Goal: Book appointment/travel/reservation

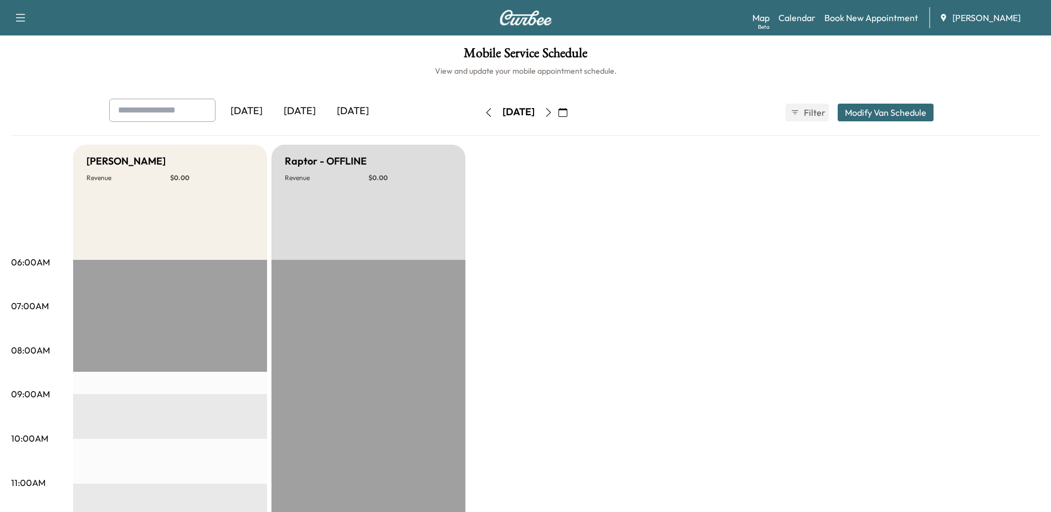
click at [484, 111] on icon "button" at bounding box center [488, 112] width 9 height 9
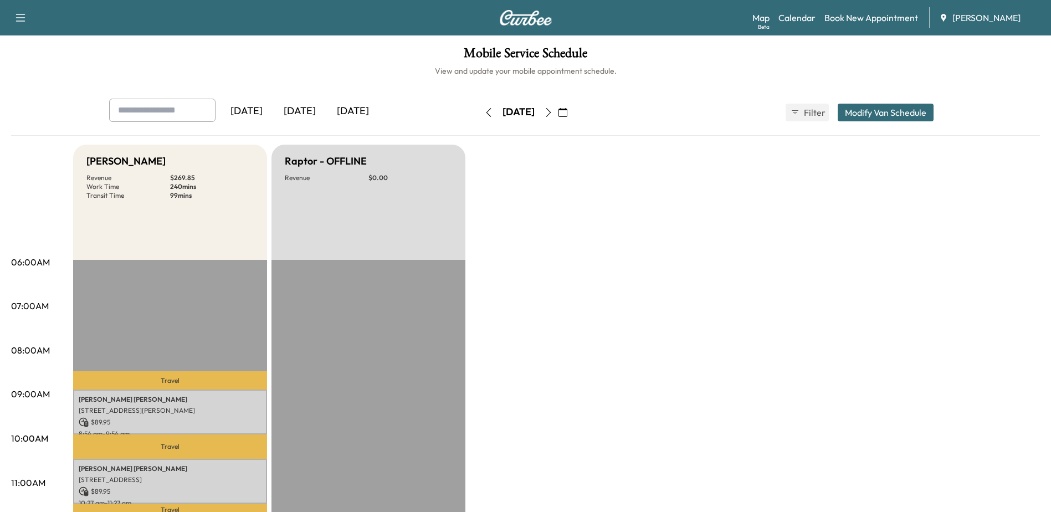
click at [551, 112] on icon "button" at bounding box center [548, 112] width 5 height 9
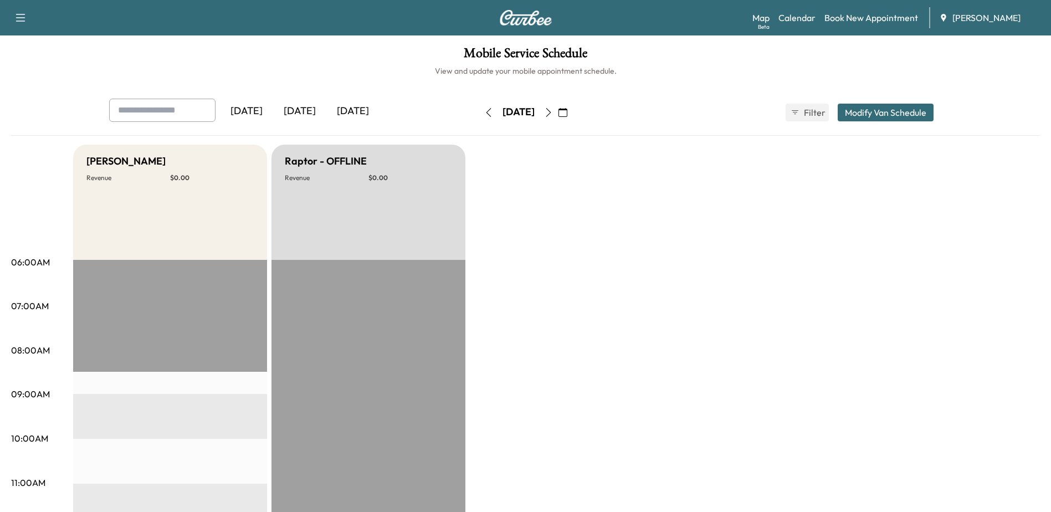
click at [553, 113] on icon "button" at bounding box center [548, 112] width 9 height 9
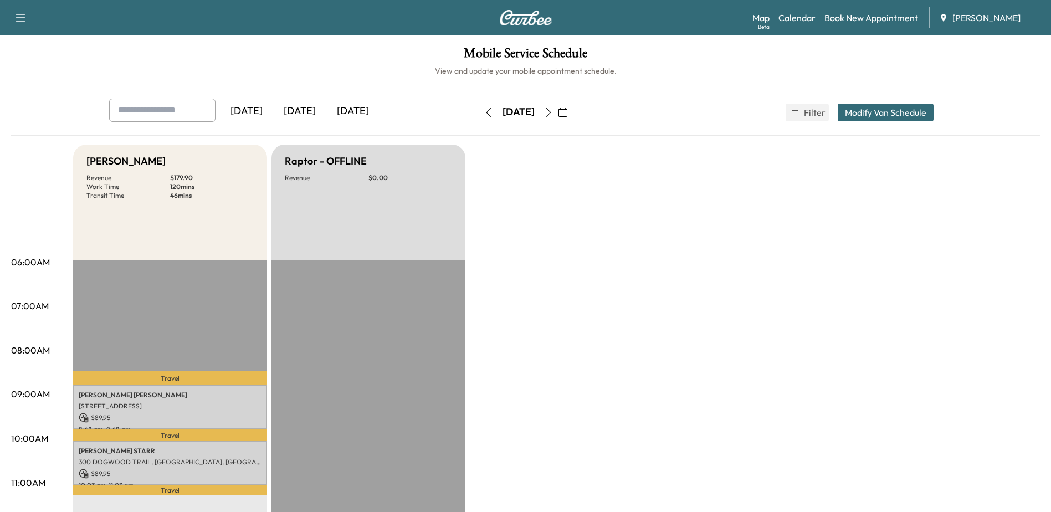
click at [553, 113] on icon "button" at bounding box center [548, 112] width 9 height 9
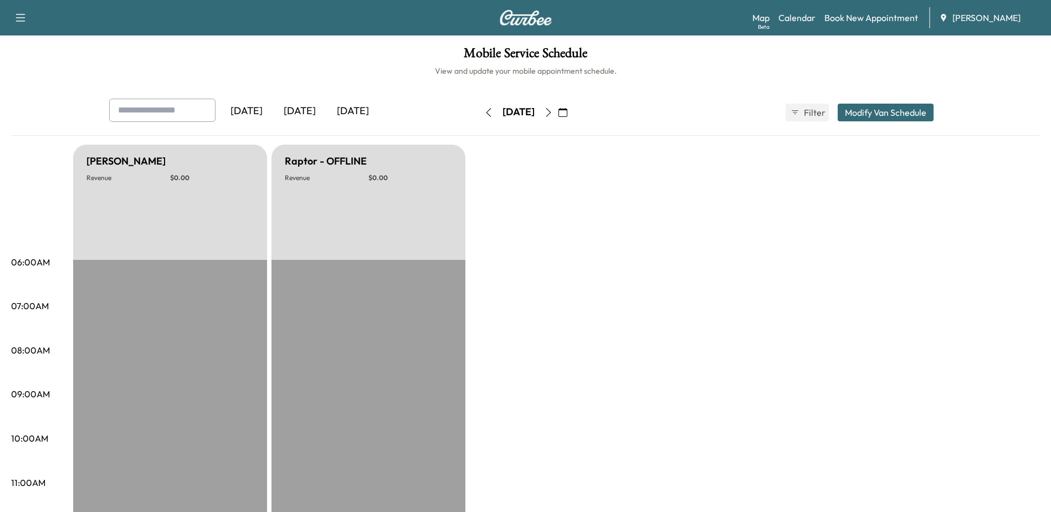
click at [558, 114] on button "button" at bounding box center [548, 113] width 19 height 18
click at [553, 114] on icon "button" at bounding box center [548, 112] width 9 height 9
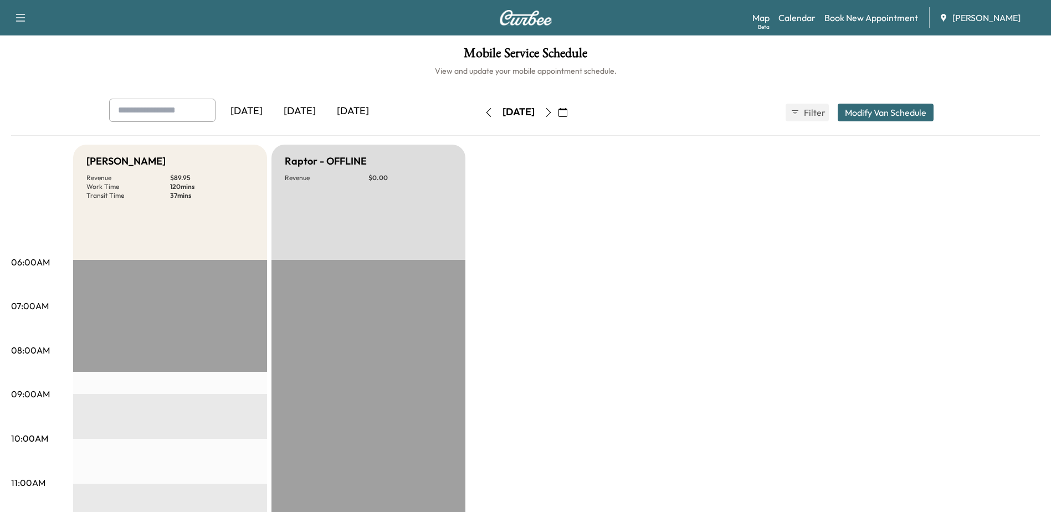
click at [553, 114] on icon "button" at bounding box center [548, 112] width 9 height 9
click at [553, 110] on icon "button" at bounding box center [548, 112] width 9 height 9
click at [567, 110] on icon "button" at bounding box center [563, 112] width 9 height 9
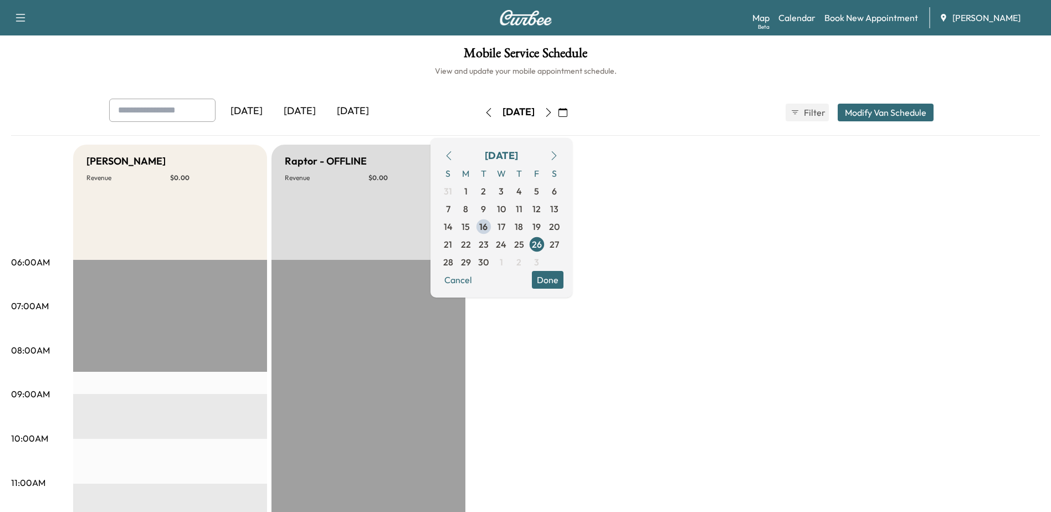
click at [553, 113] on icon "button" at bounding box center [548, 112] width 9 height 9
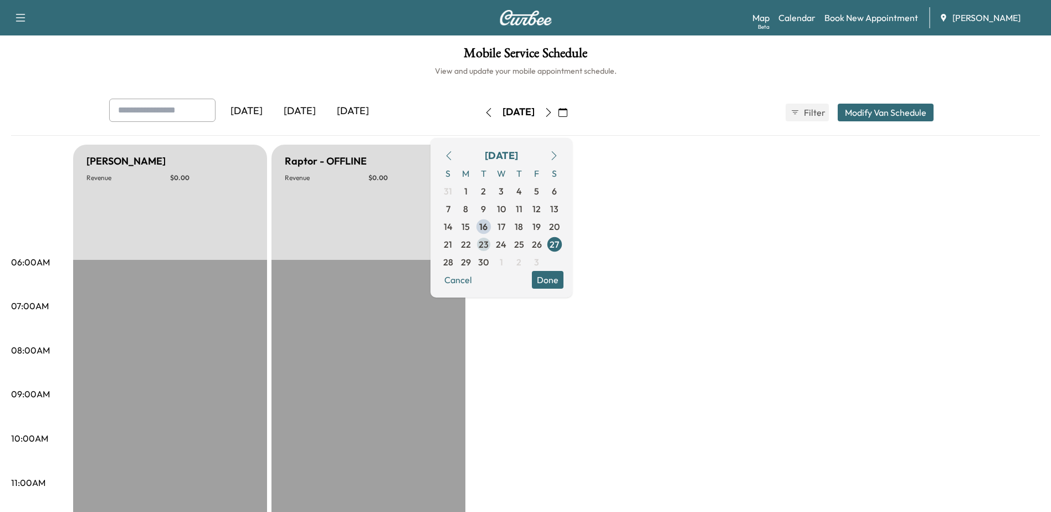
click at [489, 246] on span "23" at bounding box center [484, 244] width 10 height 13
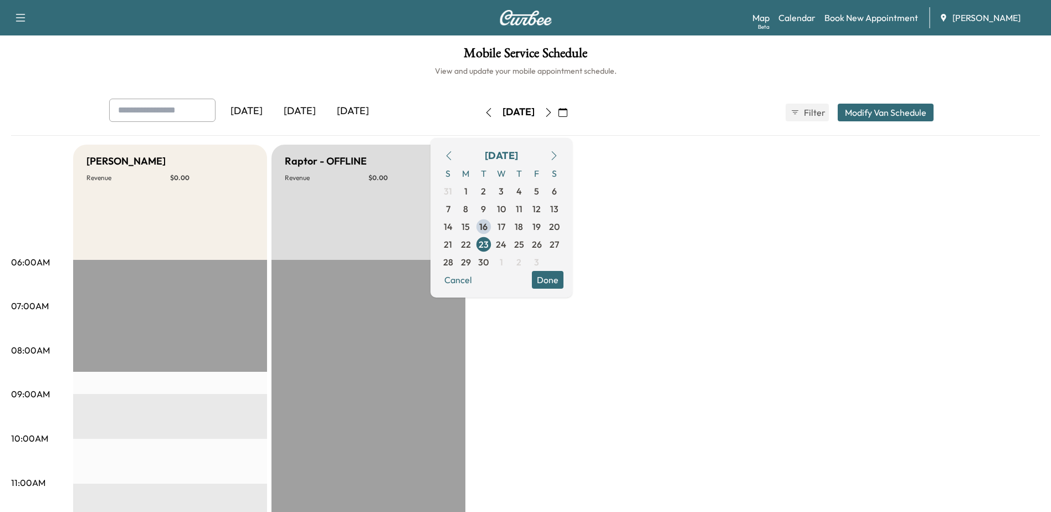
click at [564, 286] on button "Done" at bounding box center [548, 280] width 32 height 18
